Goal: Task Accomplishment & Management: Use online tool/utility

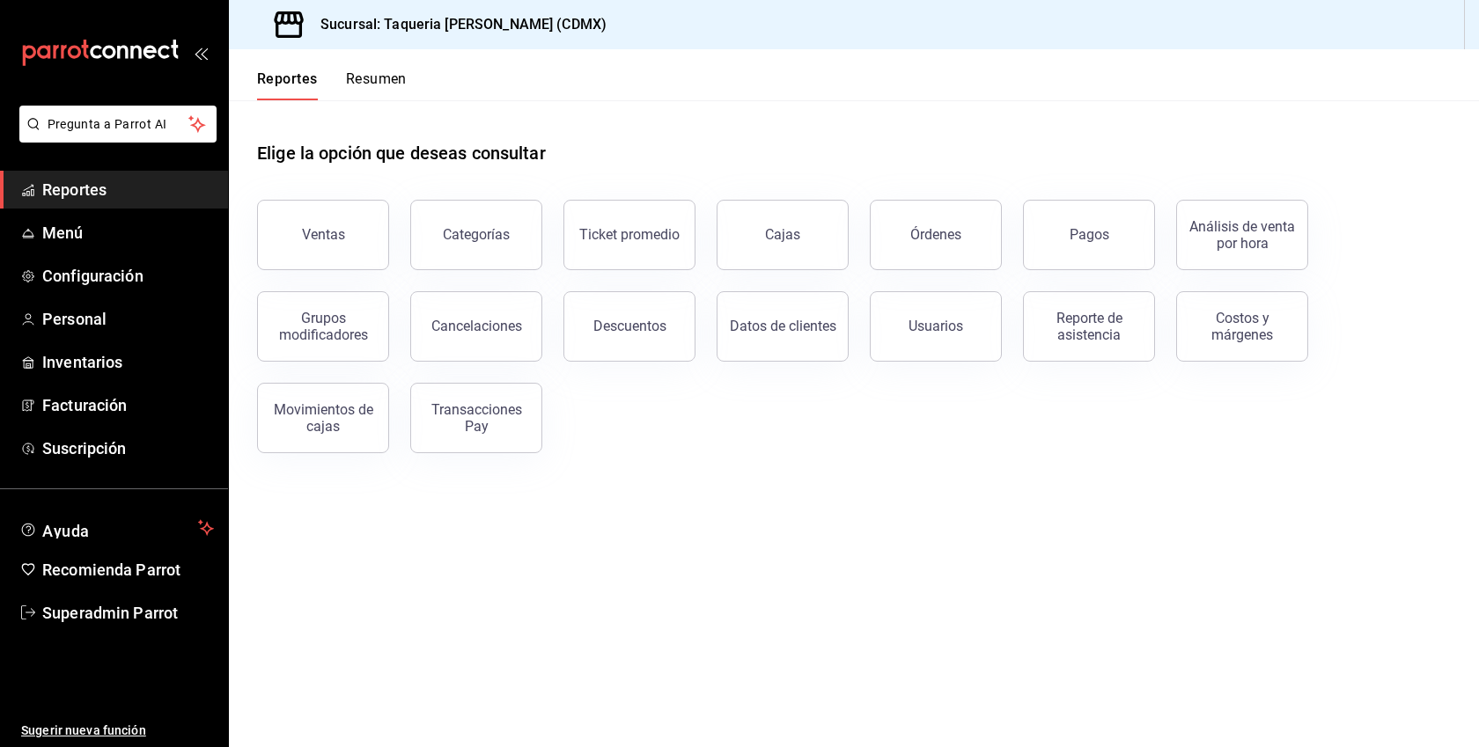
click at [83, 253] on ul "Reportes Menú Configuración Personal Inventarios Facturación Suscripción" at bounding box center [114, 319] width 228 height 297
click at [67, 236] on span "Menú" at bounding box center [128, 233] width 172 height 24
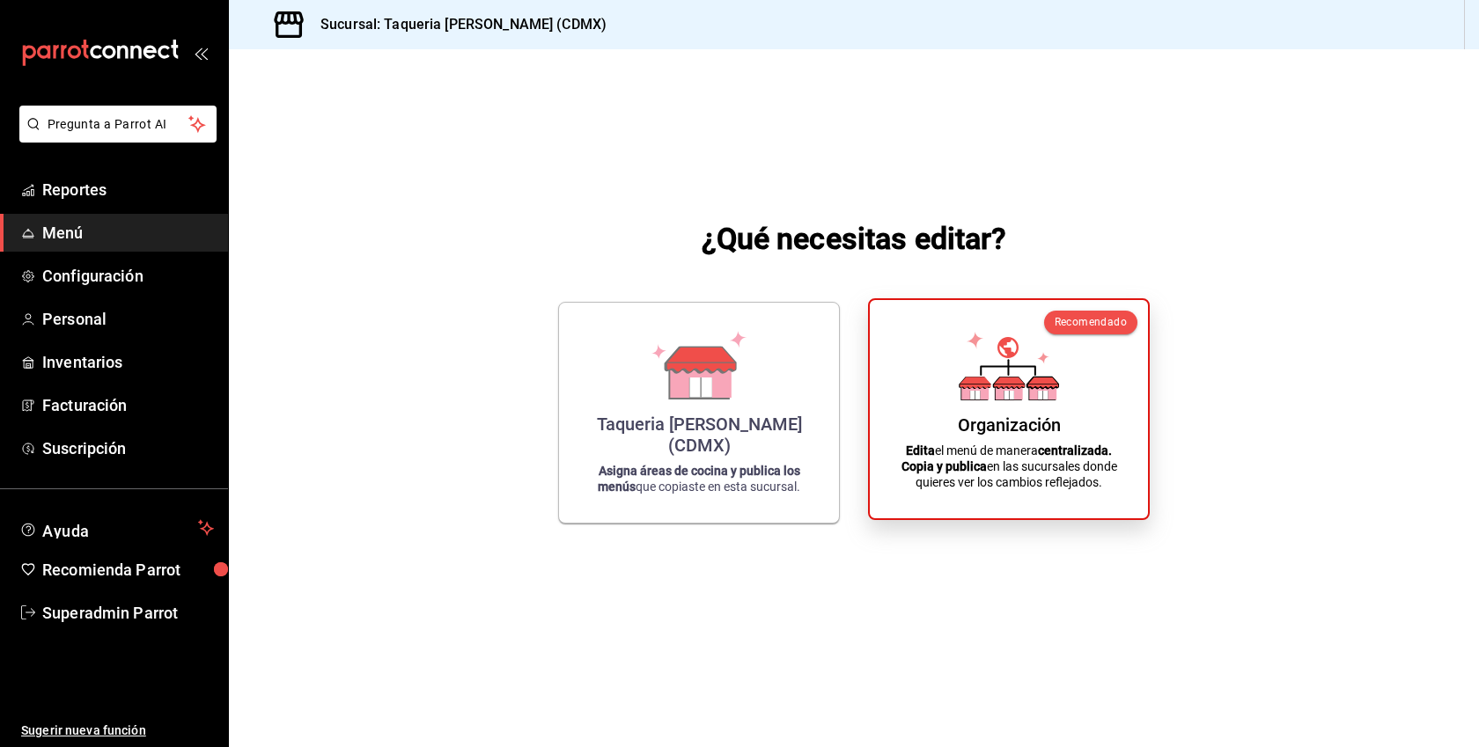
click at [986, 369] on icon at bounding box center [1008, 366] width 100 height 69
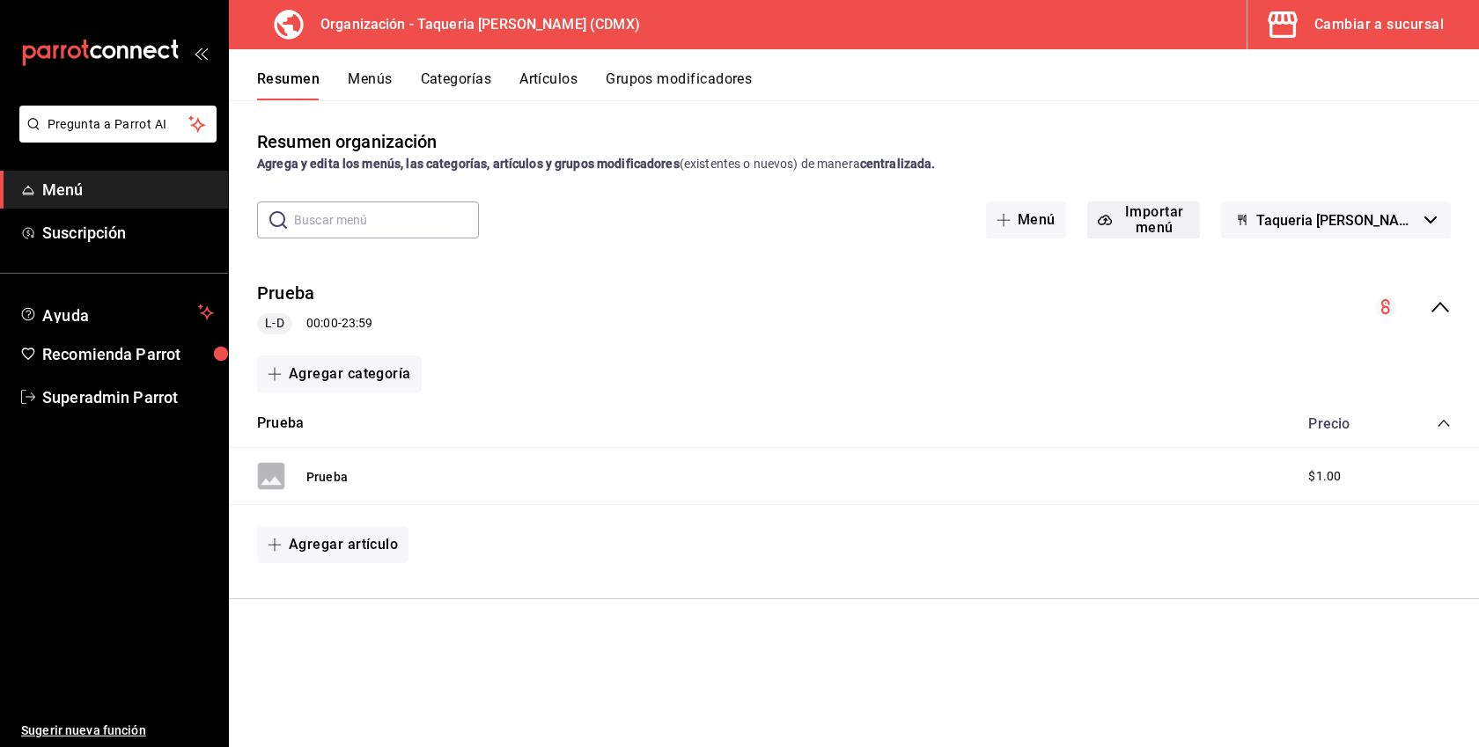
click at [1134, 205] on button "Importar menú" at bounding box center [1144, 220] width 114 height 37
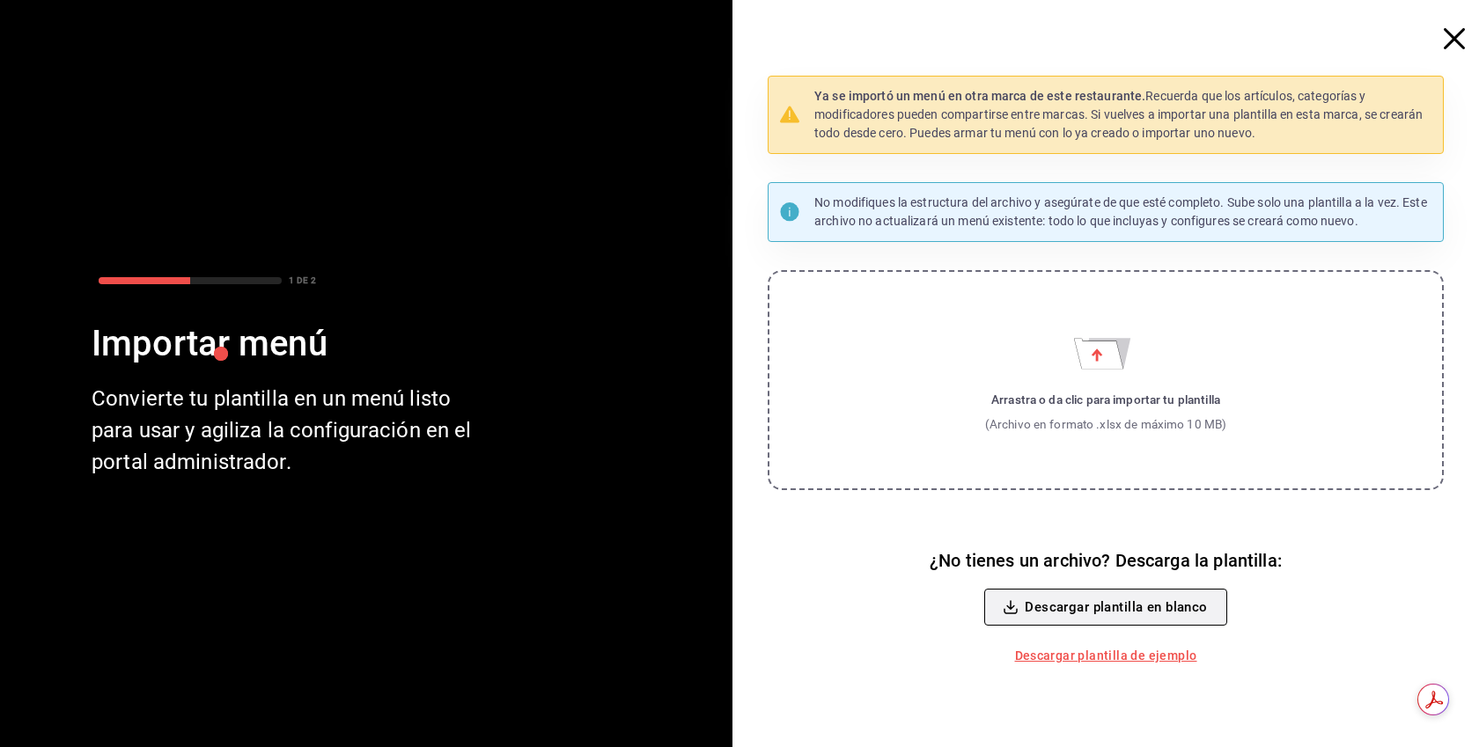
click at [1127, 605] on button "Descargar plantilla en blanco" at bounding box center [1105, 607] width 242 height 37
click at [1442, 37] on div "Ya se importó un menú en otra marca de este restaurante. Recuerda que los artíc…" at bounding box center [1112, 373] width 732 height 747
